Goal: Task Accomplishment & Management: Manage account settings

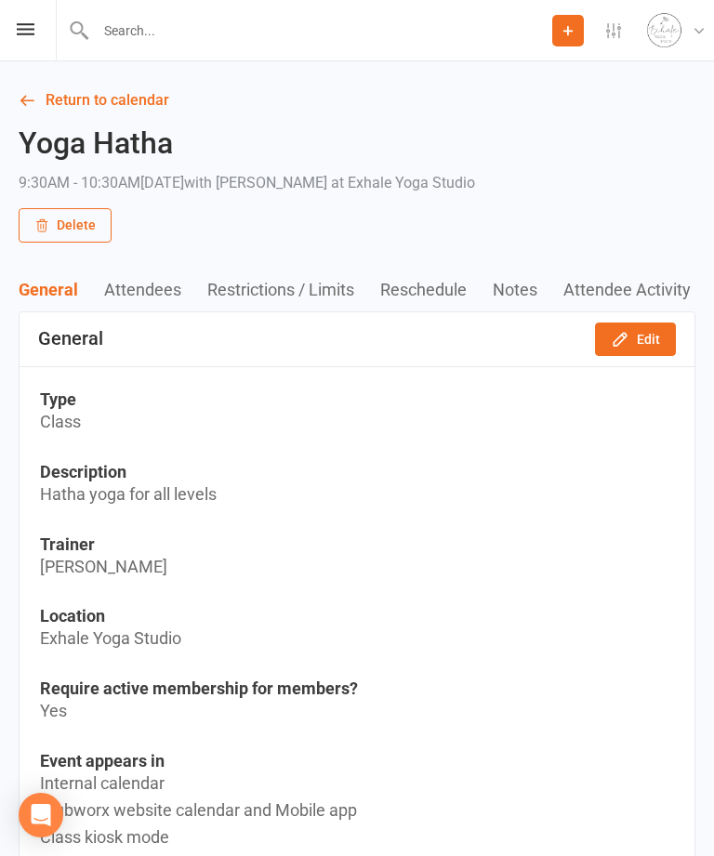
click at [21, 32] on icon at bounding box center [26, 29] width 18 height 12
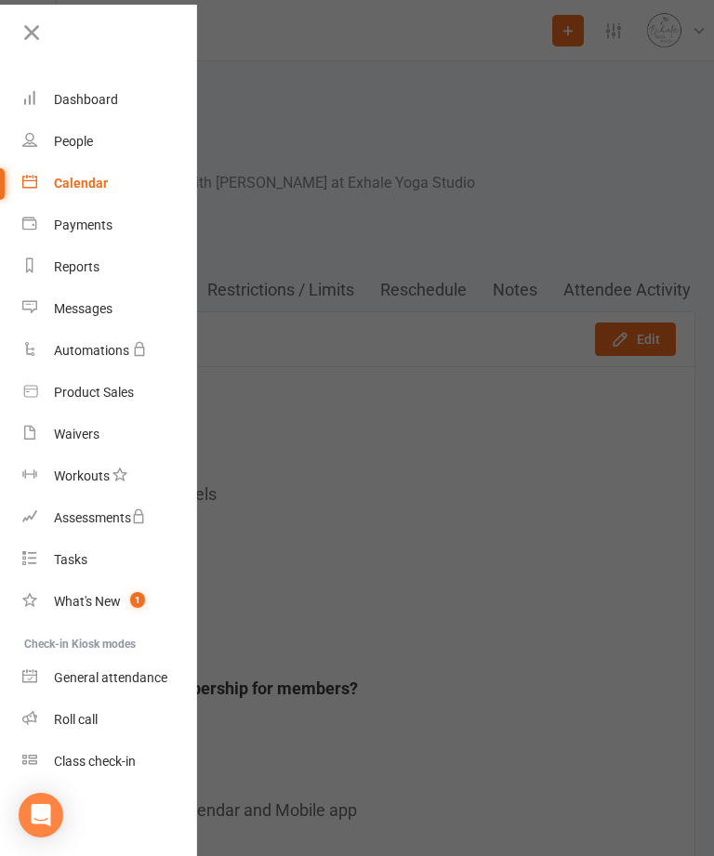
click at [73, 198] on link "Calendar" at bounding box center [110, 184] width 176 height 42
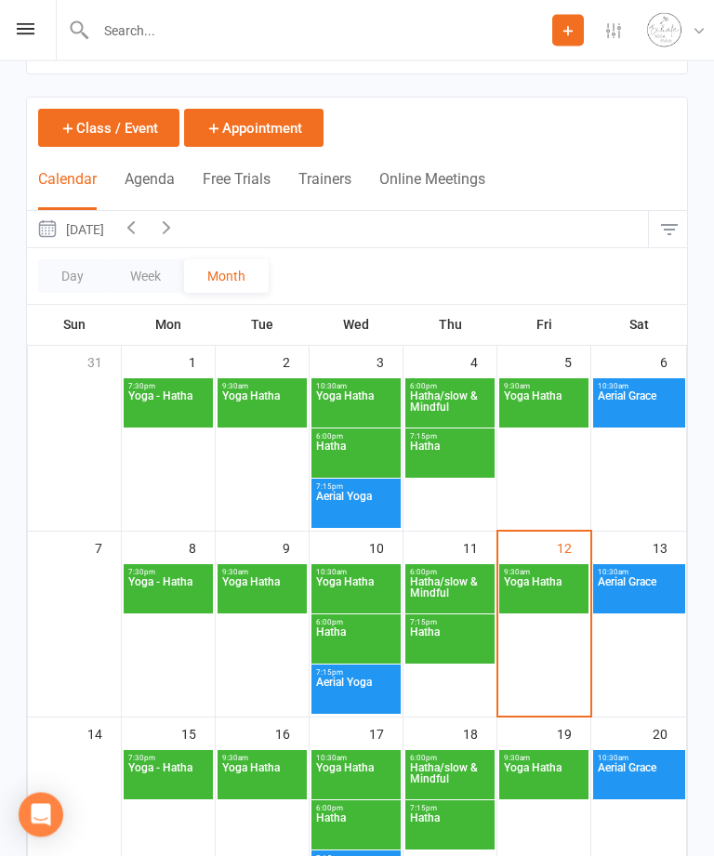
click at [555, 780] on span "Yoga Hatha" at bounding box center [544, 779] width 82 height 33
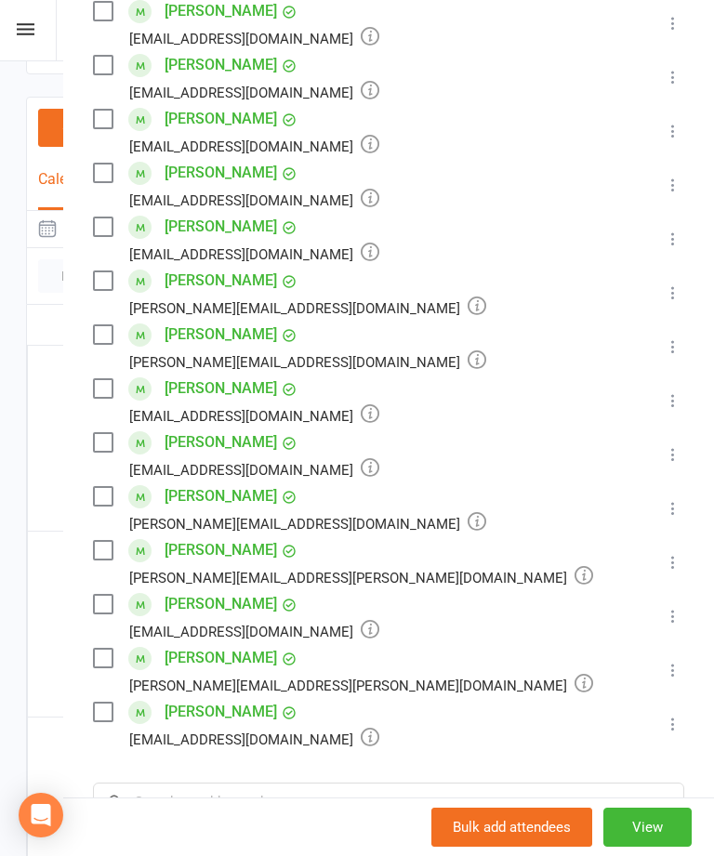
scroll to position [440, 0]
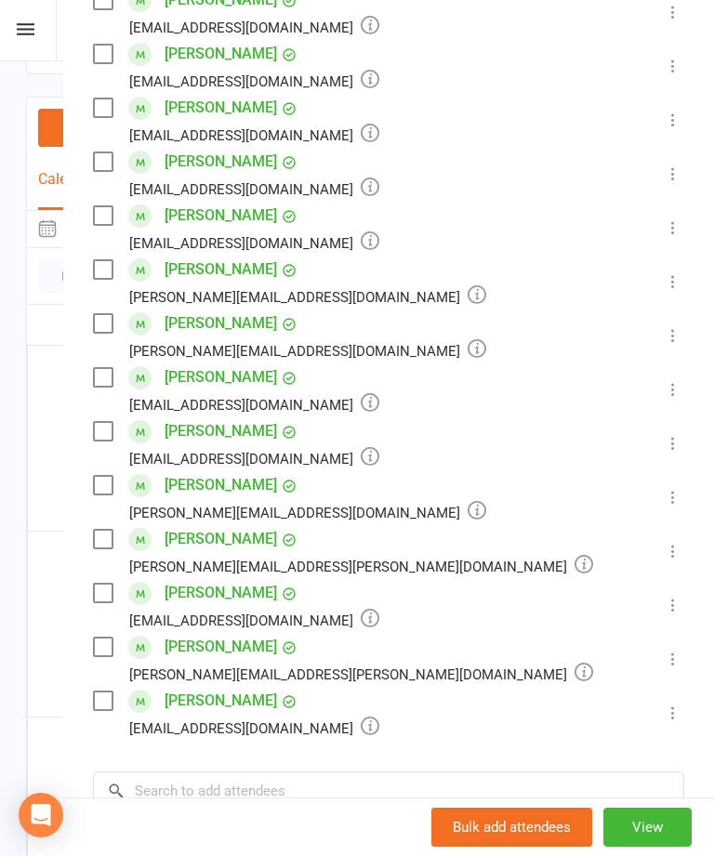
click at [678, 722] on icon at bounding box center [673, 712] width 19 height 19
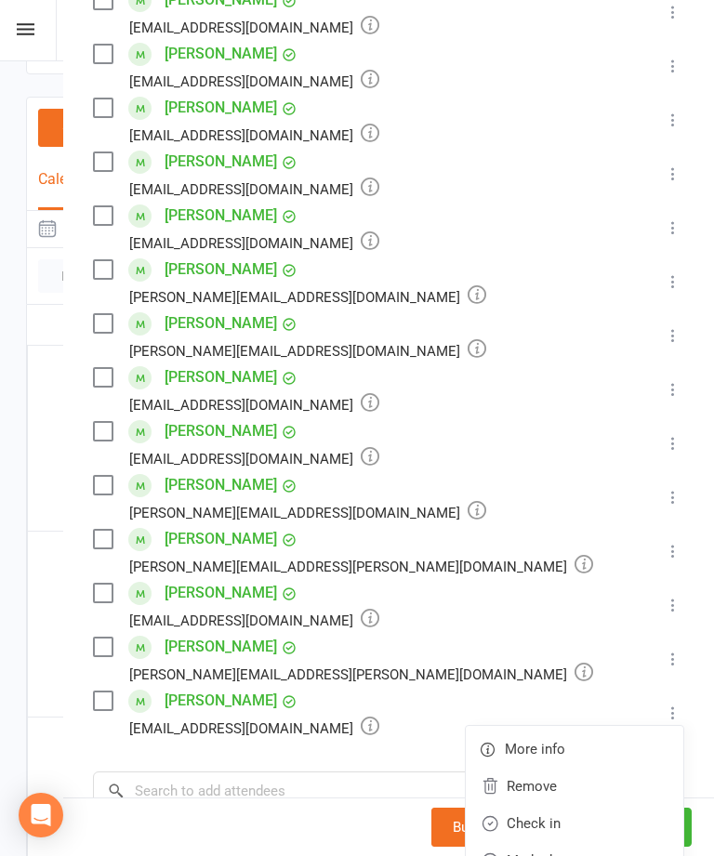
click at [606, 790] on link "Remove" at bounding box center [574, 786] width 217 height 37
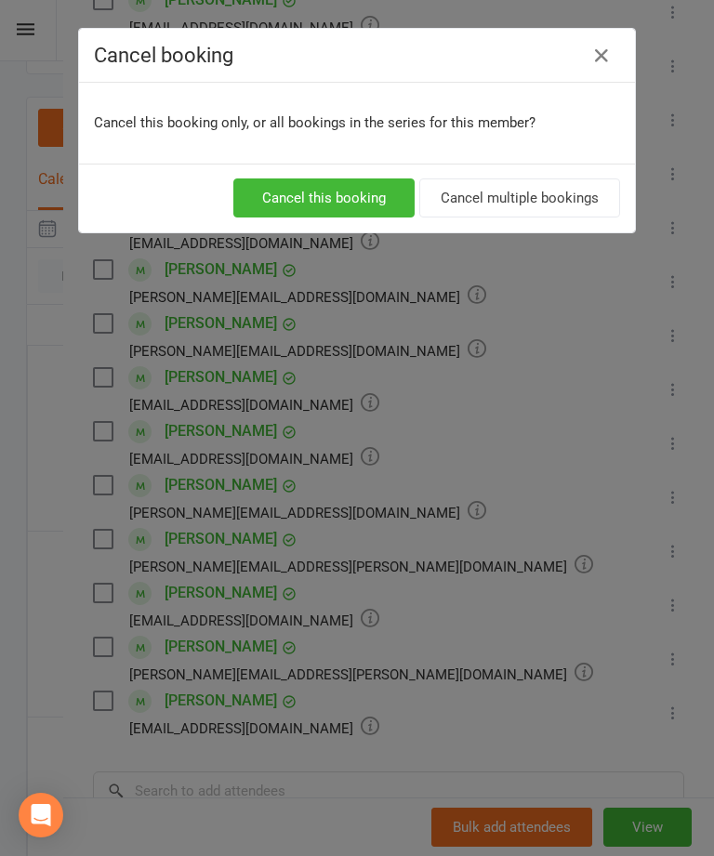
click at [367, 201] on button "Cancel this booking" at bounding box center [323, 197] width 181 height 39
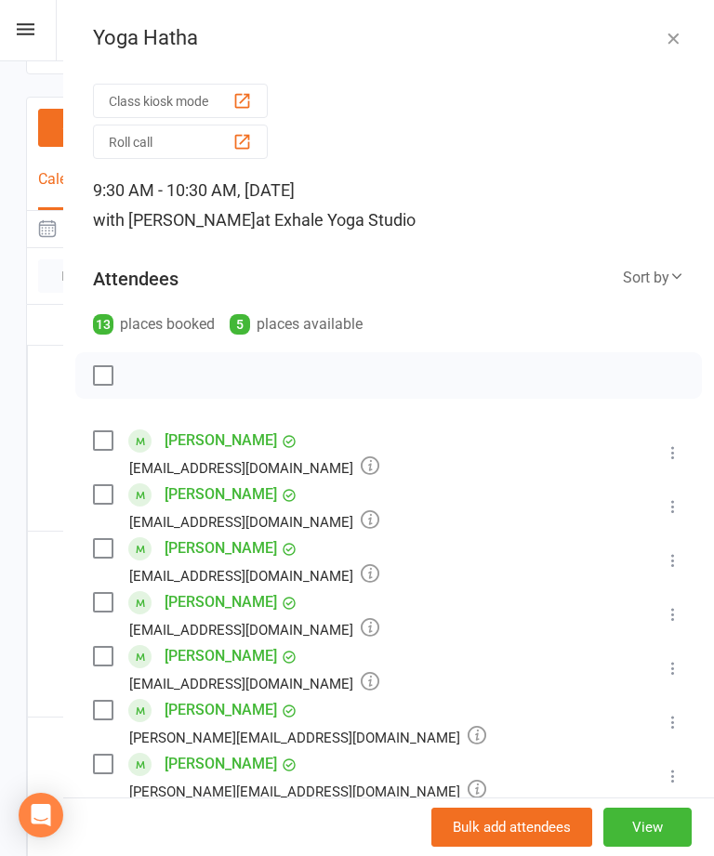
scroll to position [0, 0]
click at [675, 29] on icon "button" at bounding box center [673, 38] width 19 height 19
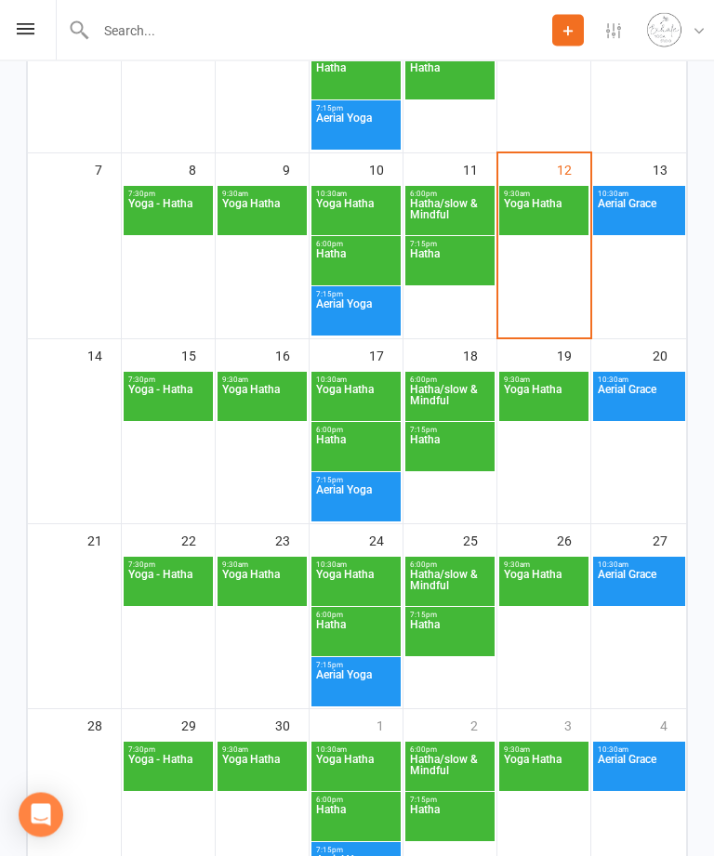
scroll to position [443, 0]
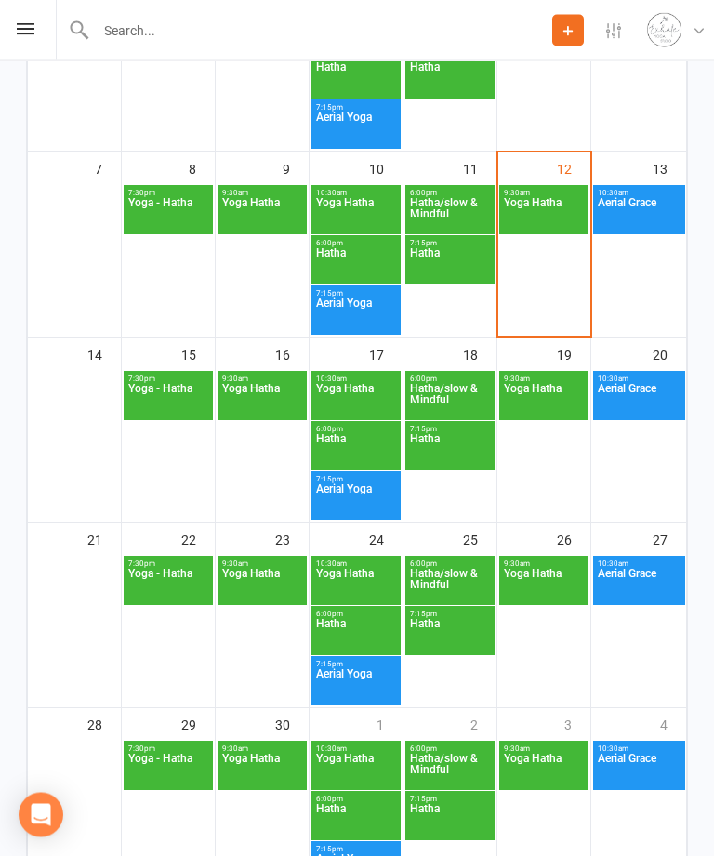
click at [548, 587] on span "Yoga Hatha" at bounding box center [544, 585] width 82 height 33
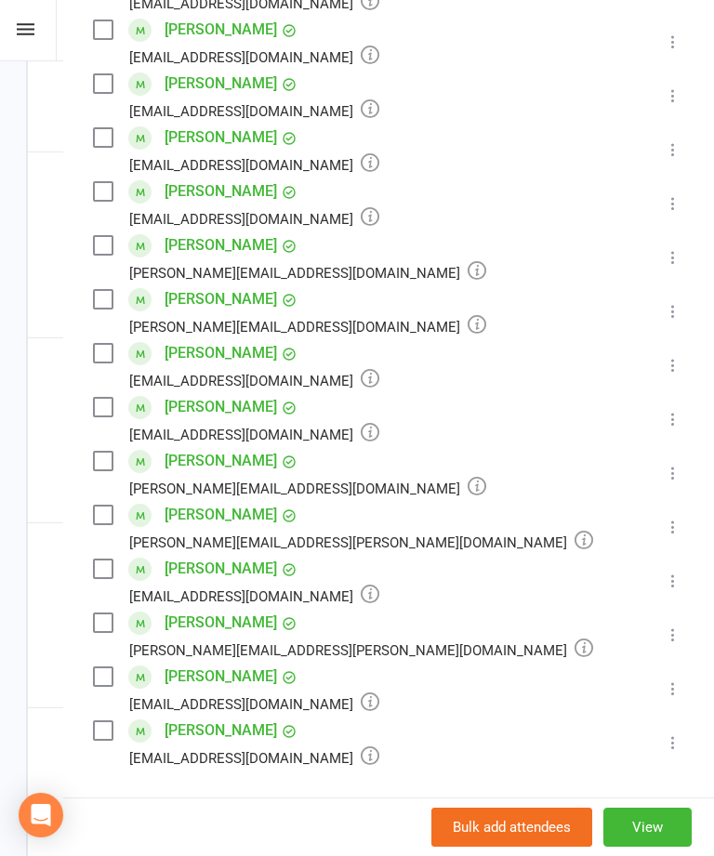
scroll to position [463, 0]
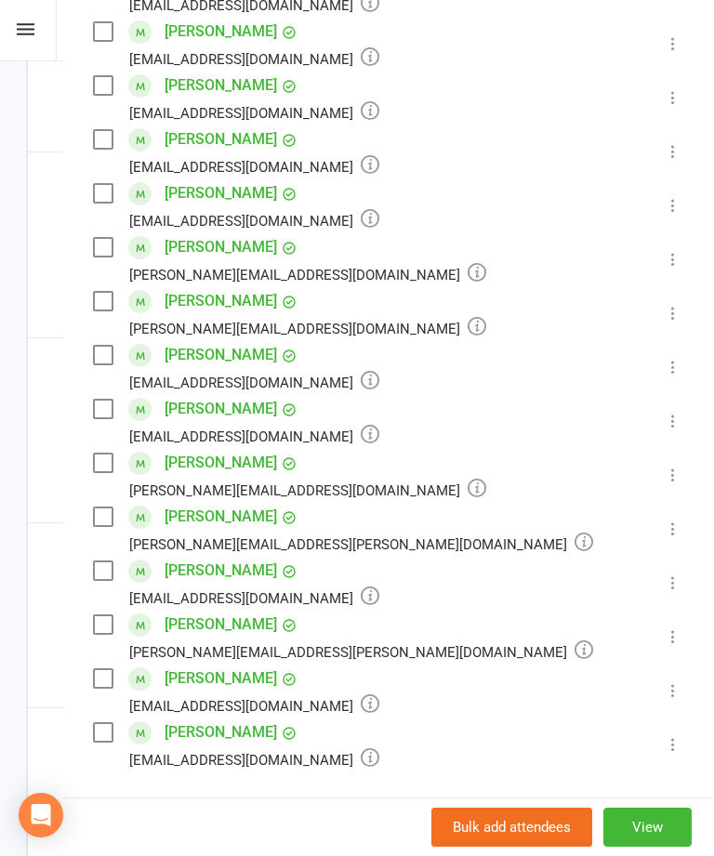
click at [682, 699] on icon at bounding box center [673, 690] width 19 height 19
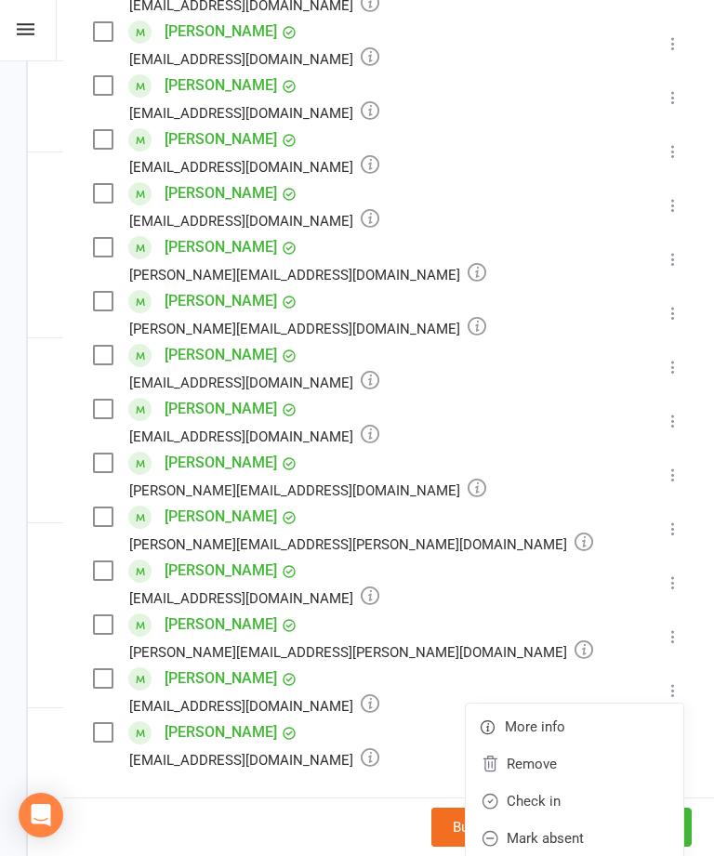
click at [600, 766] on link "Remove" at bounding box center [574, 763] width 217 height 37
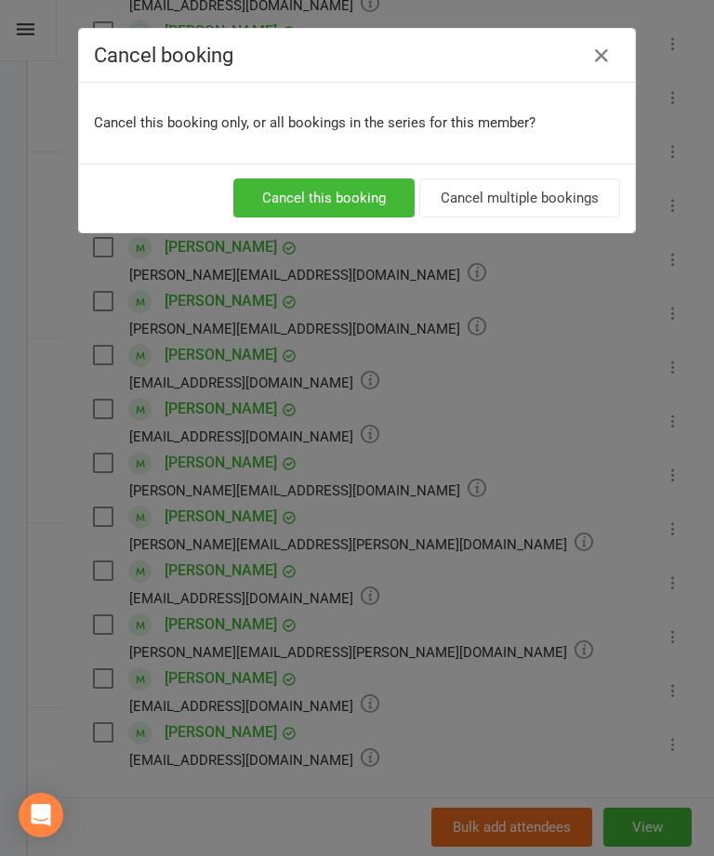
click at [346, 198] on button "Cancel this booking" at bounding box center [323, 197] width 181 height 39
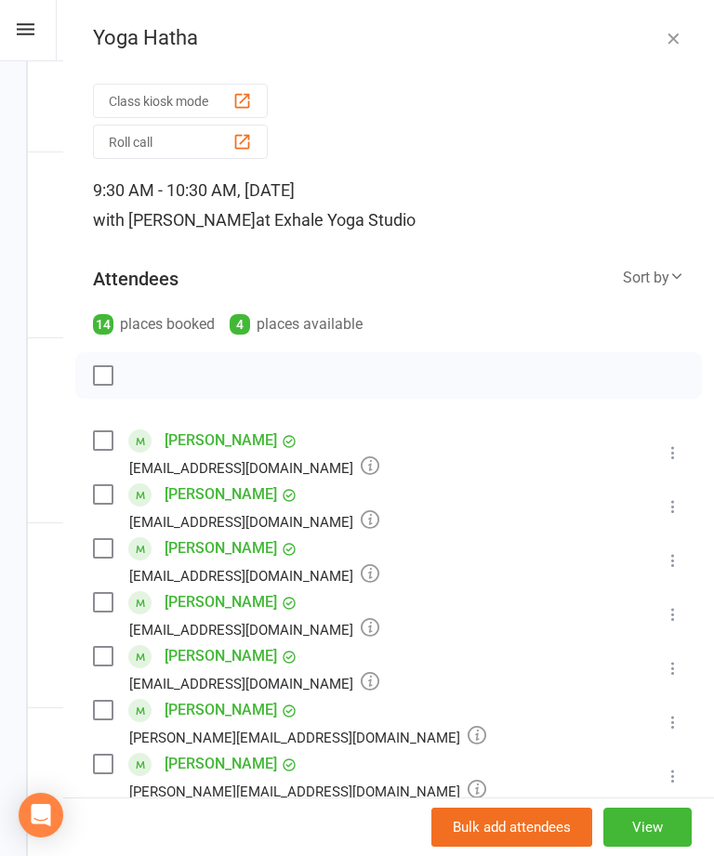
scroll to position [0, 0]
click at [672, 31] on icon "button" at bounding box center [673, 38] width 19 height 19
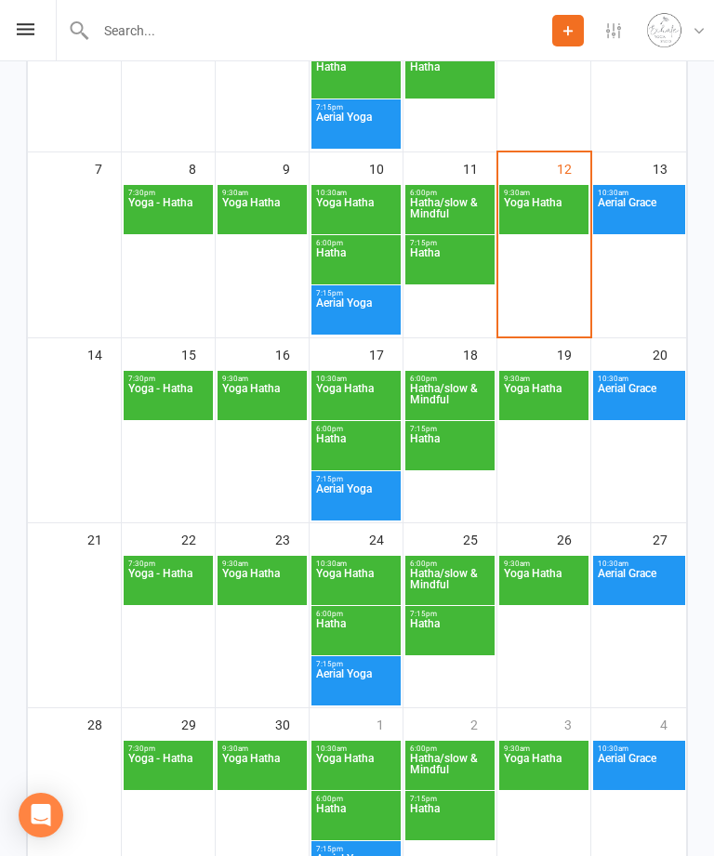
click at [272, 759] on span "Yoga Hatha" at bounding box center [262, 769] width 82 height 33
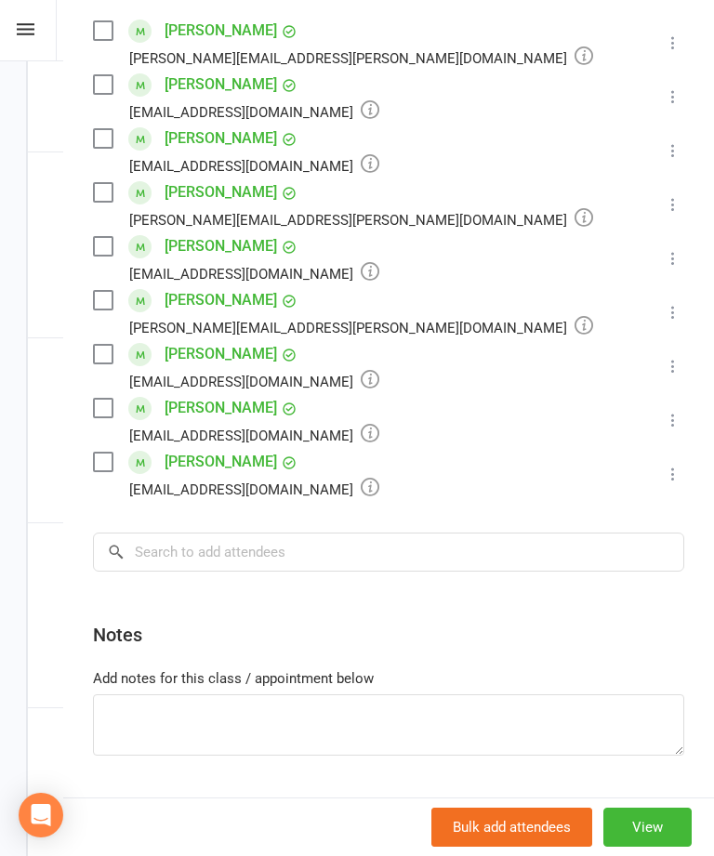
scroll to position [409, 0]
click at [264, 568] on input "search" at bounding box center [388, 552] width 591 height 39
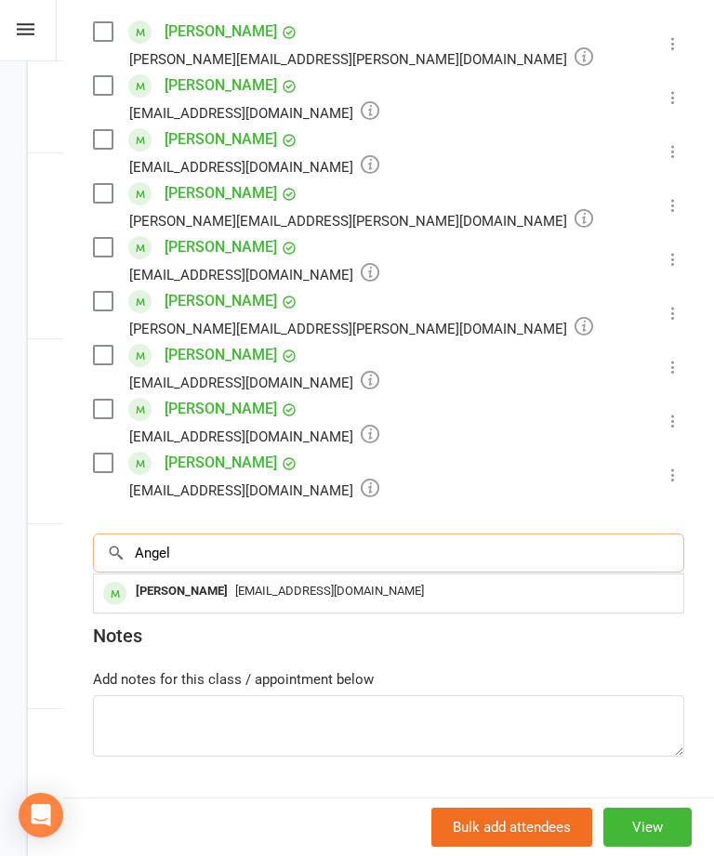
type input "Angel"
click at [278, 593] on span "[EMAIL_ADDRESS][DOMAIN_NAME]" at bounding box center [329, 591] width 189 height 14
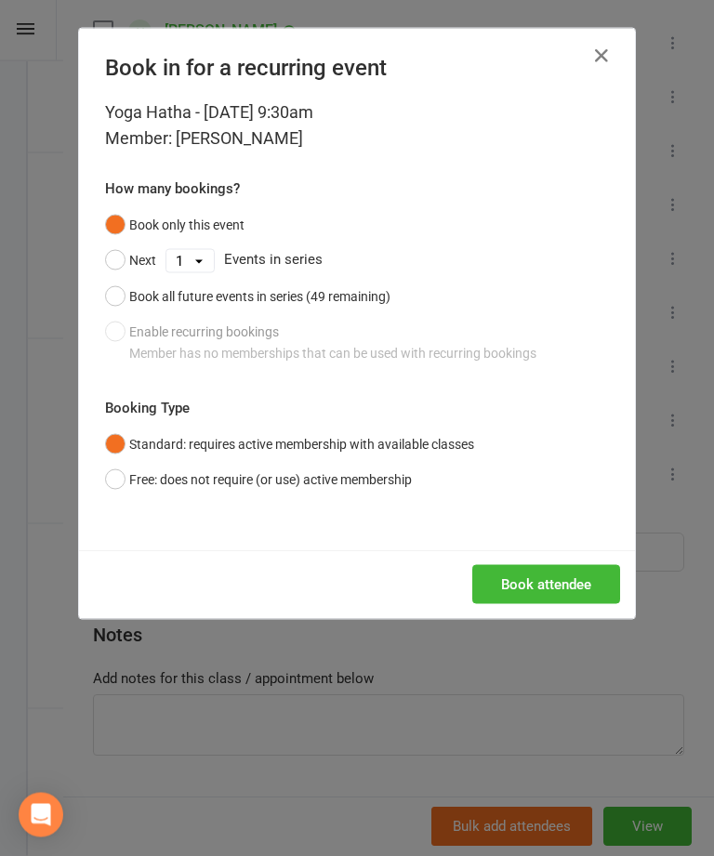
scroll to position [444, 0]
click at [558, 598] on button "Book attendee" at bounding box center [546, 584] width 148 height 39
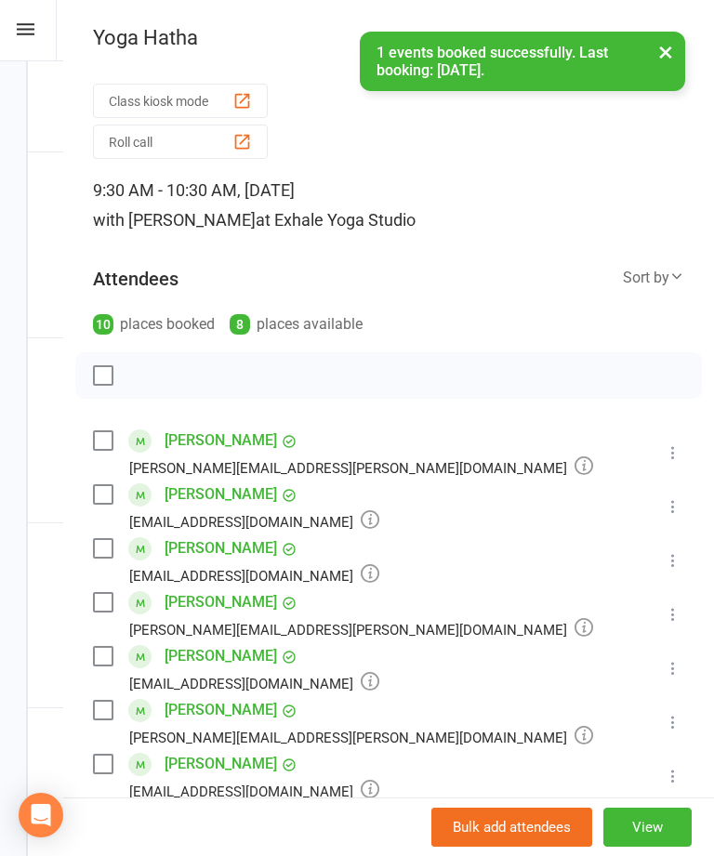
scroll to position [0, 0]
click at [667, 58] on button "×" at bounding box center [665, 52] width 33 height 40
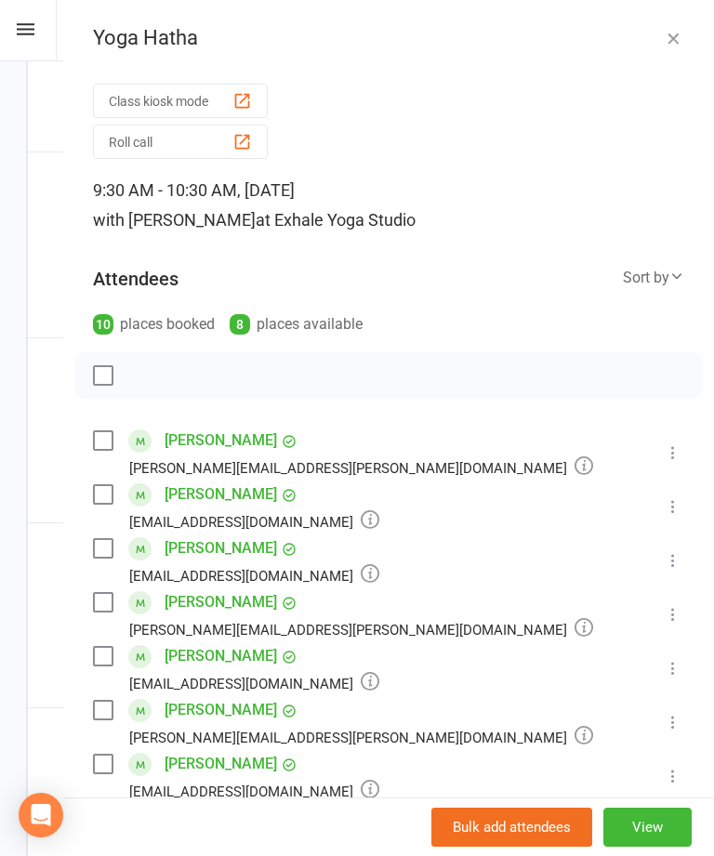
click at [679, 37] on icon "button" at bounding box center [673, 38] width 19 height 19
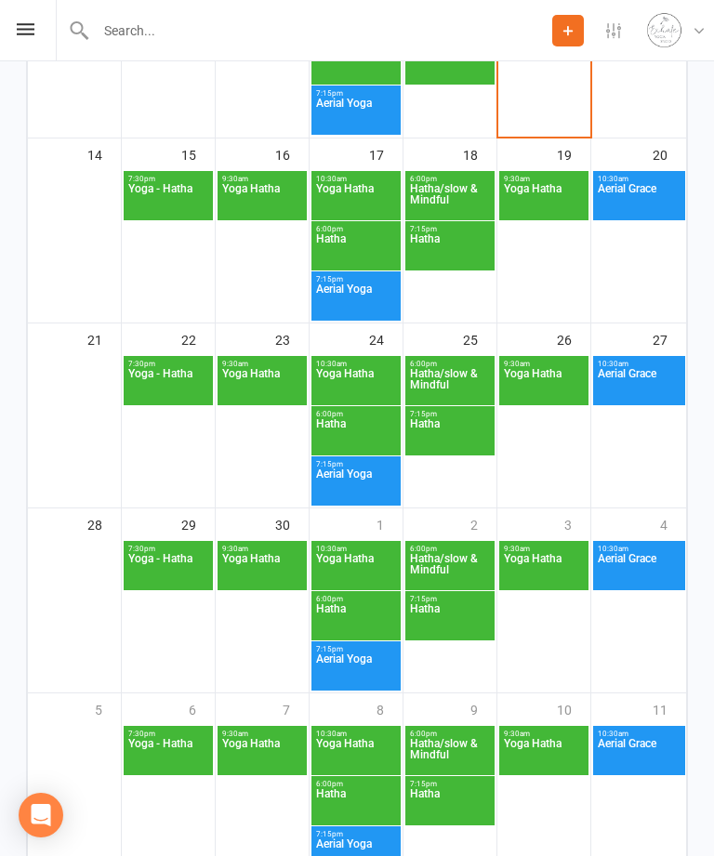
scroll to position [669, 0]
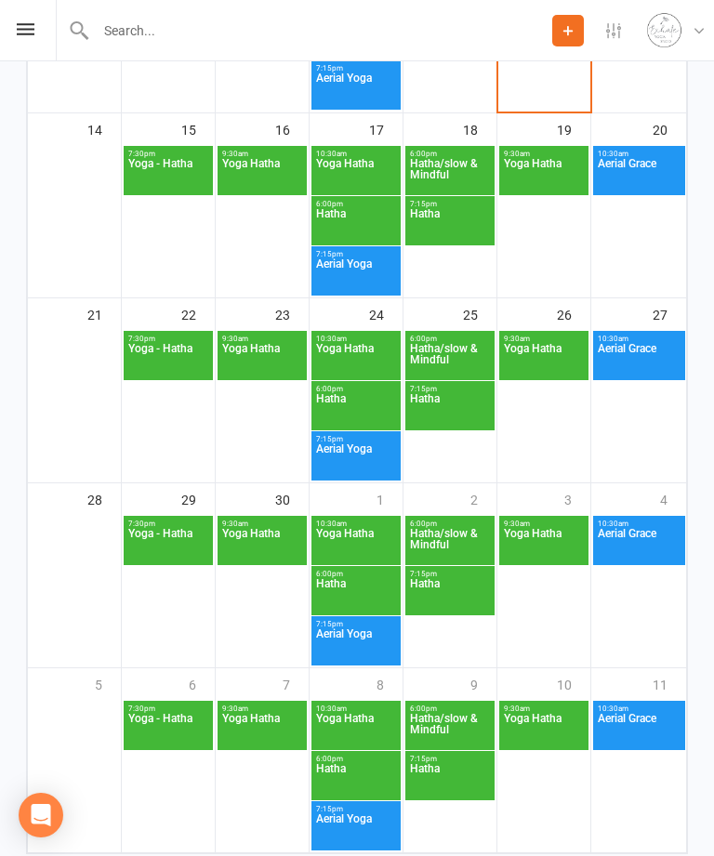
click at [554, 734] on span "Yoga Hatha" at bounding box center [544, 729] width 82 height 33
